Goal: Information Seeking & Learning: Learn about a topic

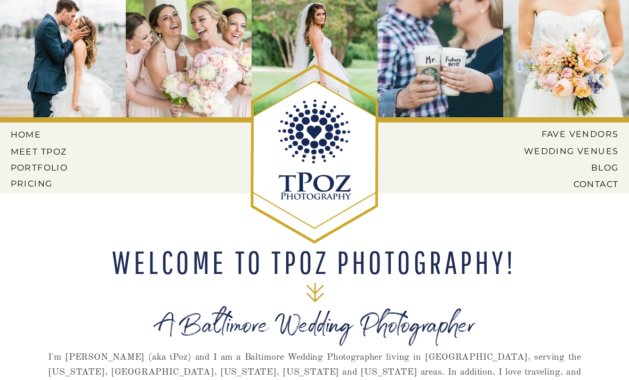
scroll to position [9, 0]
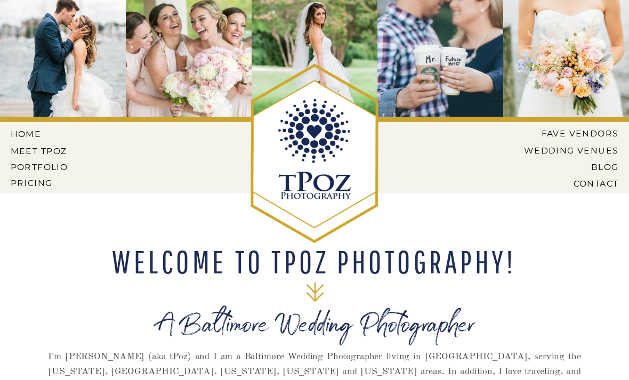
click at [29, 166] on nav "PORTFOLIO" at bounding box center [41, 168] width 60 height 10
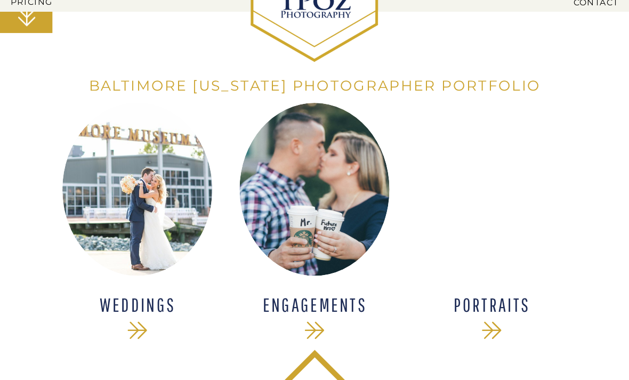
scroll to position [190, 0]
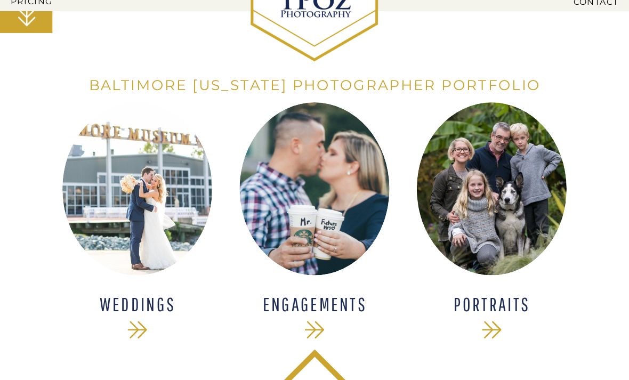
click at [133, 333] on icon at bounding box center [137, 330] width 28 height 28
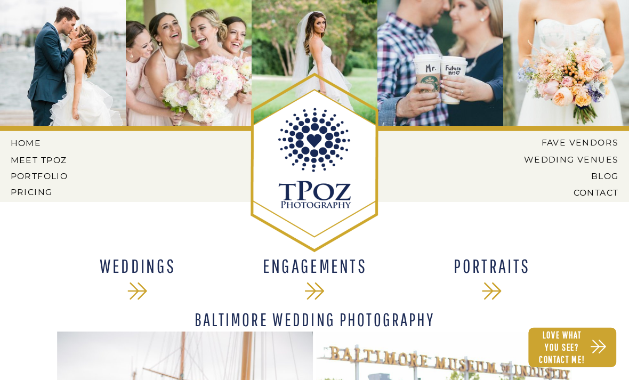
click at [32, 191] on nav "Pricing" at bounding box center [41, 192] width 60 height 10
